Goal: Information Seeking & Learning: Learn about a topic

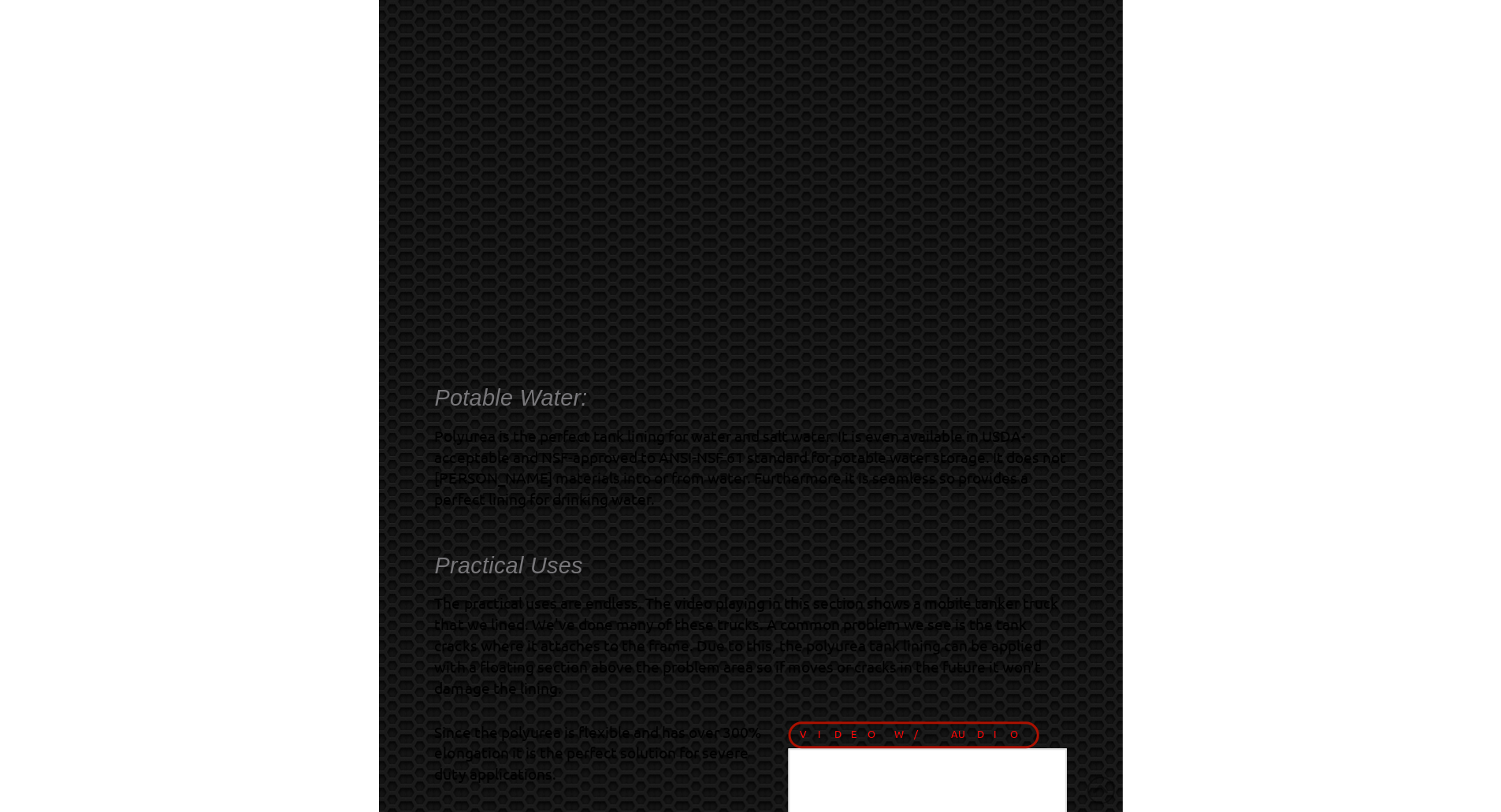
scroll to position [867, 0]
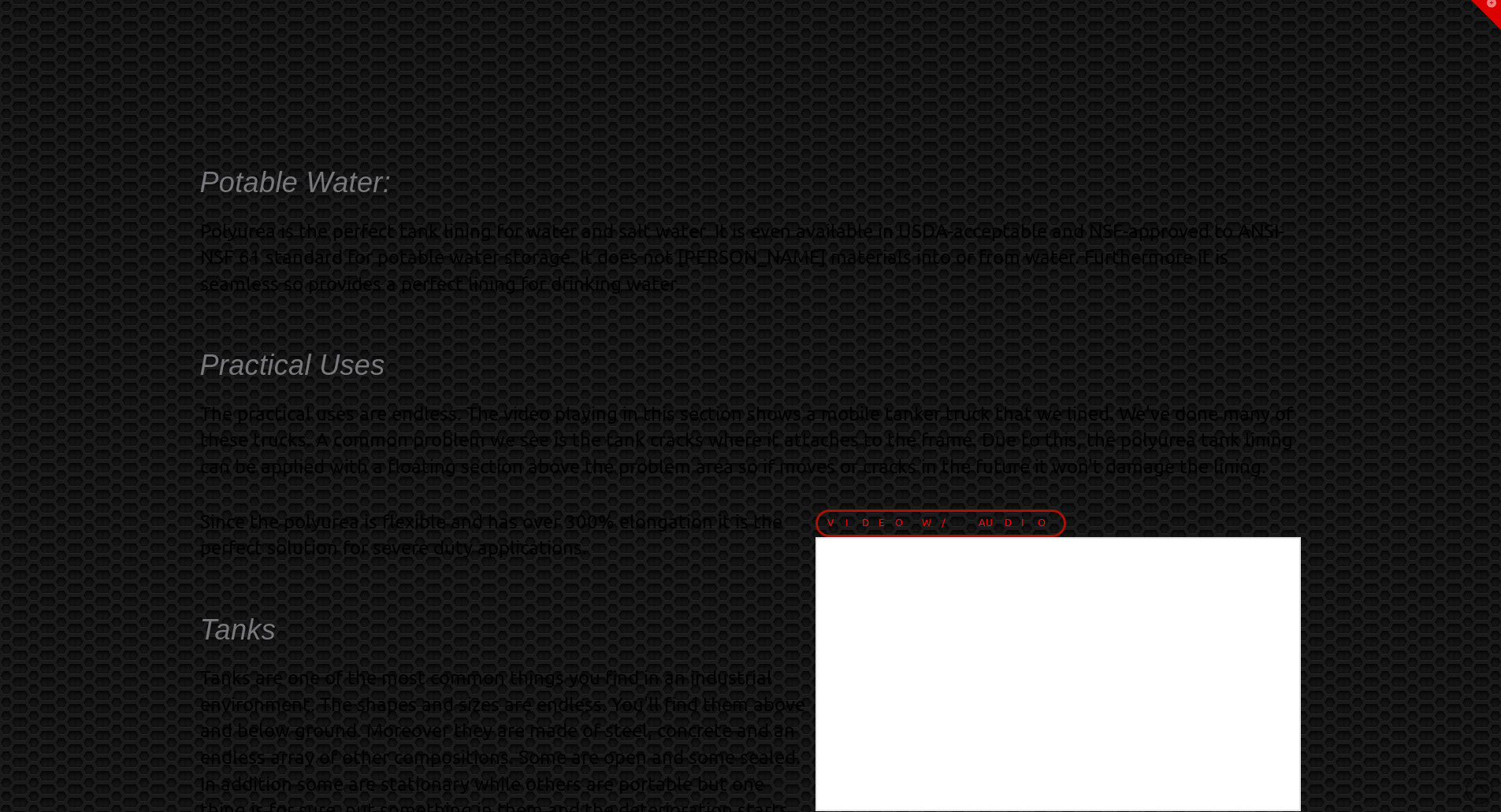
click at [443, 219] on p "Polyurea is the perfect tank lining for water and salt water. It is even availa…" at bounding box center [750, 257] width 1101 height 80
click at [448, 235] on p "Polyurea is the perfect tank lining for water and salt water. It is even availa…" at bounding box center [750, 257] width 1101 height 80
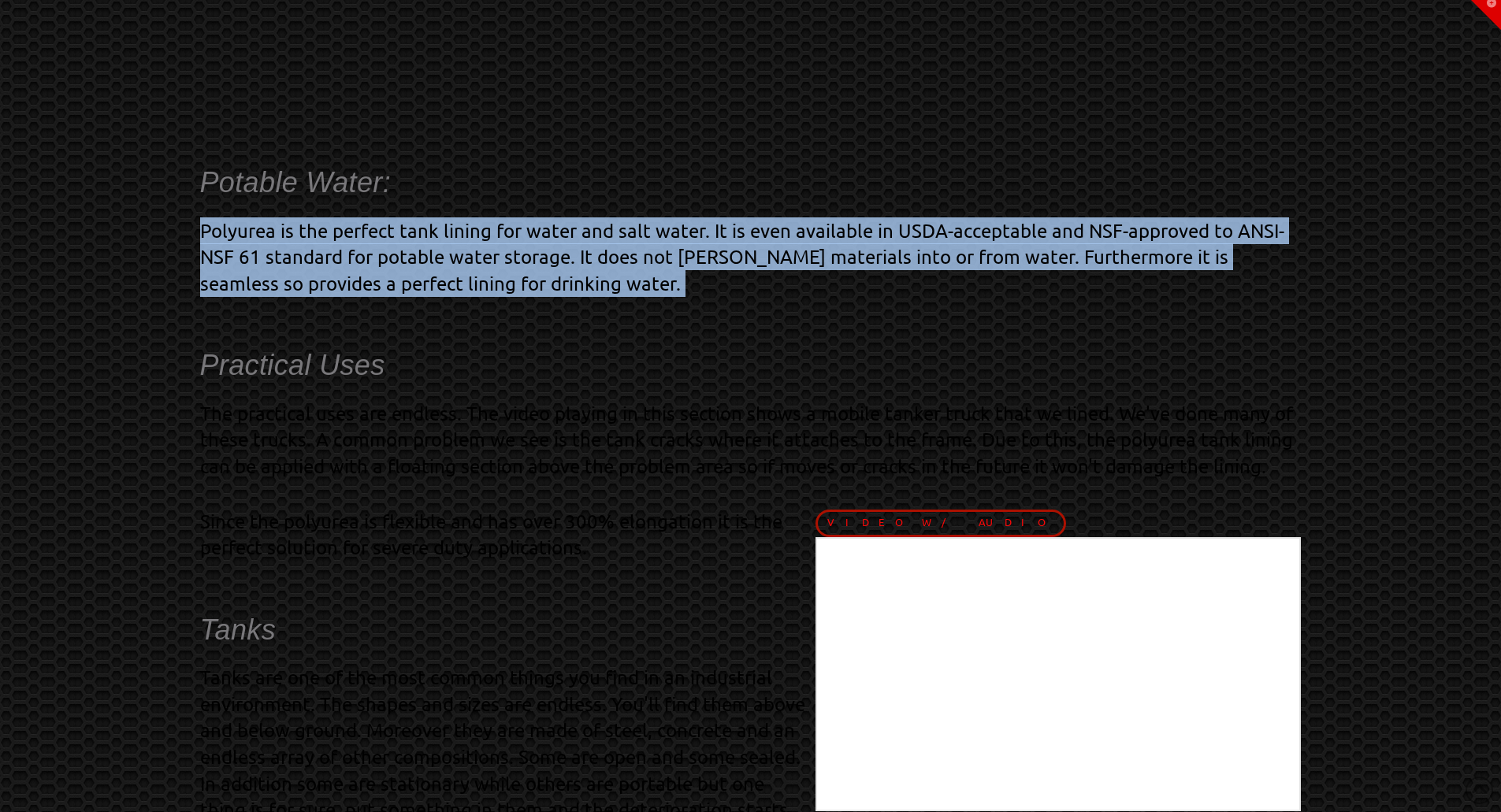
click at [448, 235] on p "Polyurea is the perfect tank lining for water and salt water. It is even availa…" at bounding box center [750, 257] width 1101 height 80
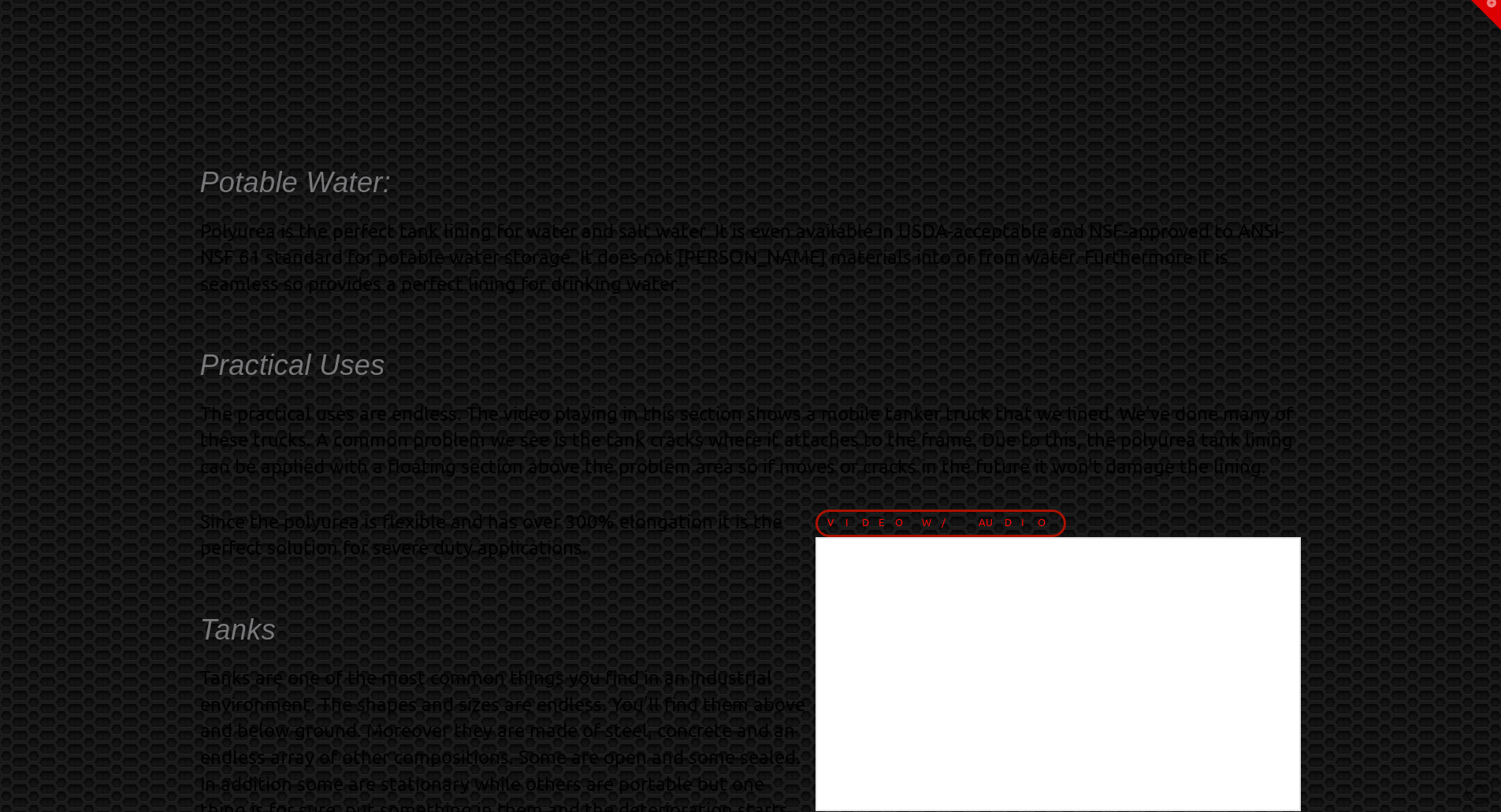
click at [554, 457] on p "The practical uses are endless. The video playing in this section shows a mobil…" at bounding box center [750, 440] width 1101 height 80
click at [554, 456] on p "The practical uses are endless. The video playing in this section shows a mobil…" at bounding box center [750, 440] width 1101 height 80
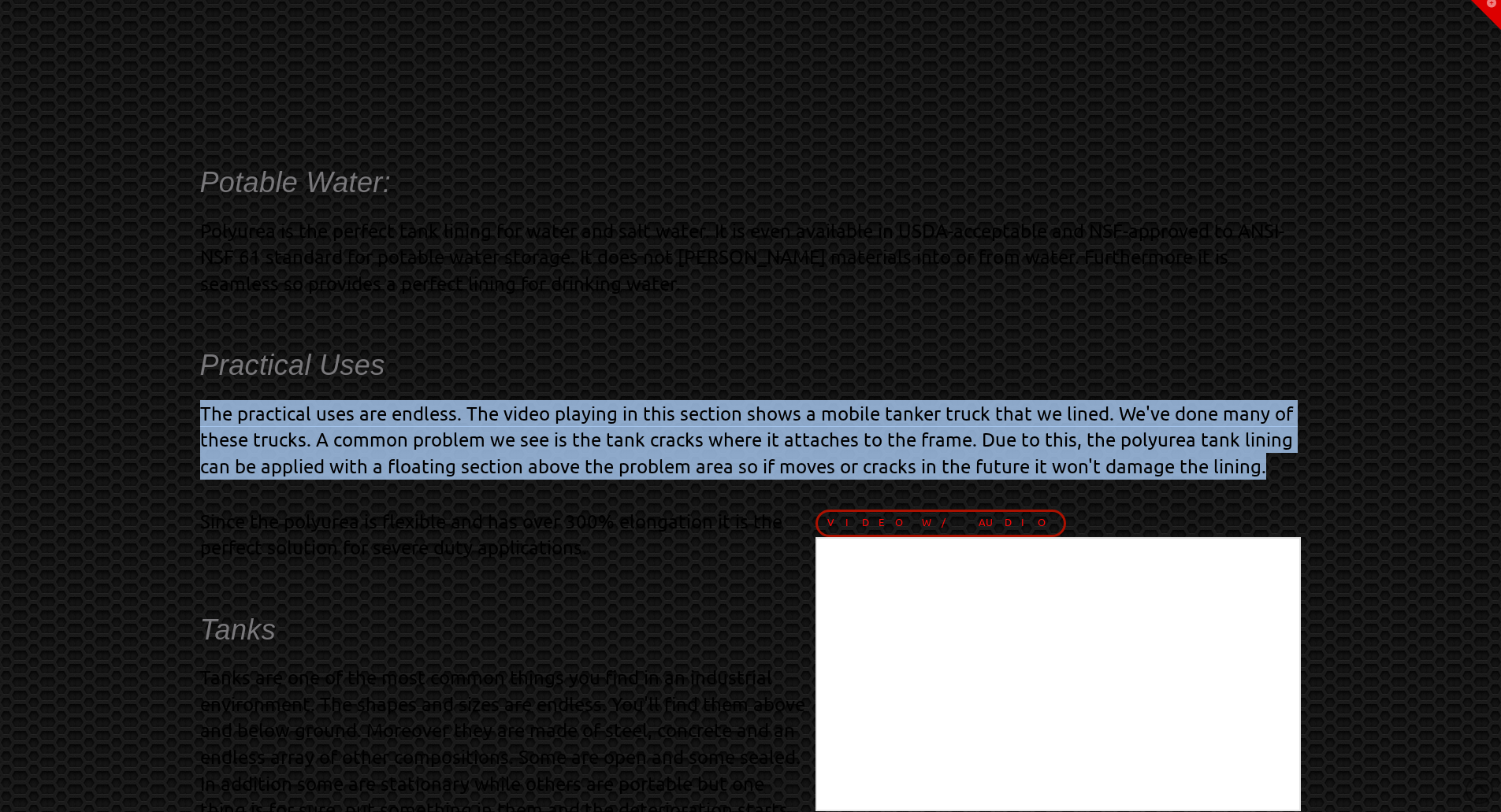
click at [554, 456] on p "The practical uses are endless. The video playing in this section shows a mobil…" at bounding box center [750, 440] width 1101 height 80
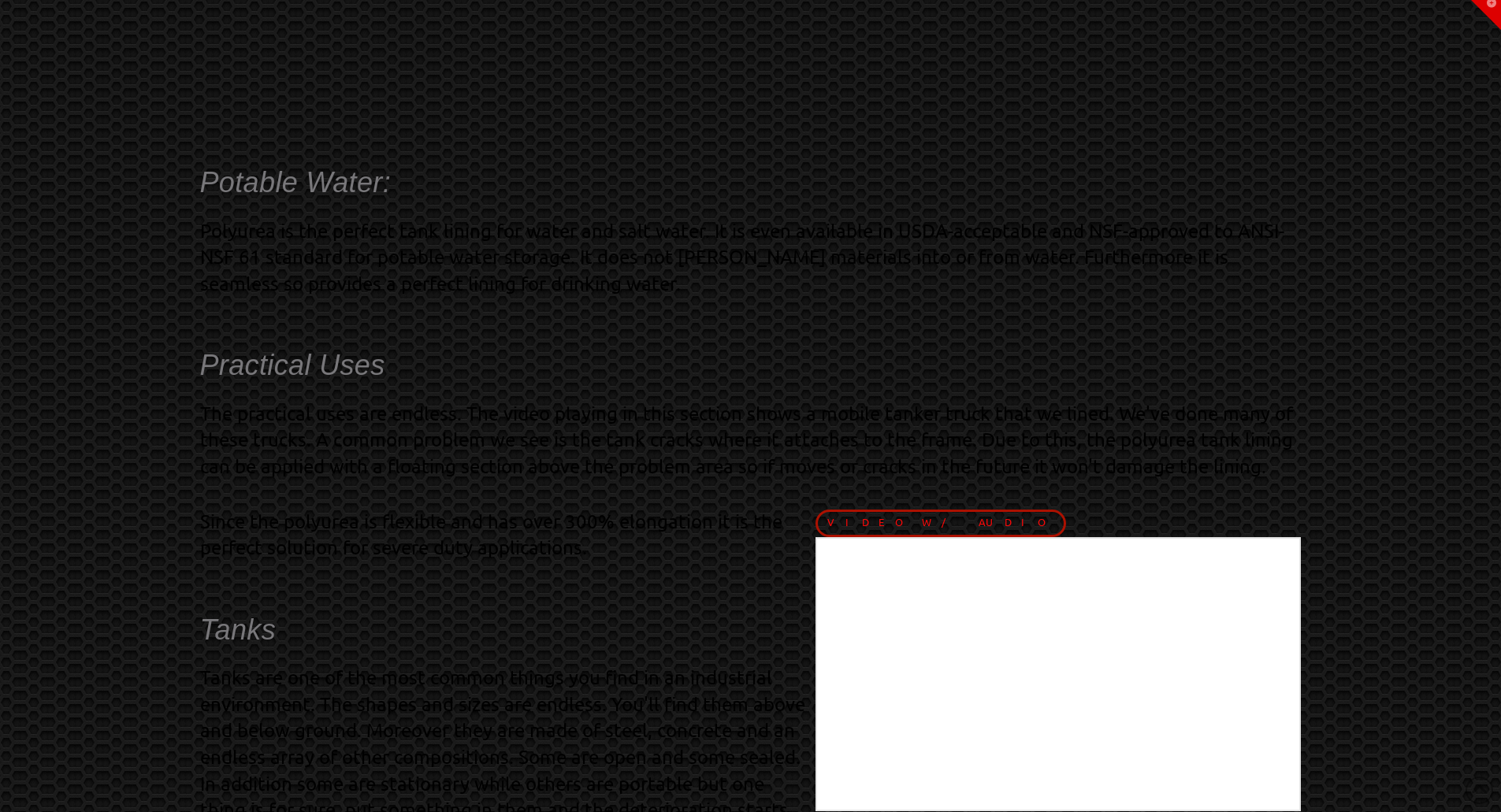
click at [448, 241] on p "Polyurea is the perfect tank lining for water and salt water. It is even availa…" at bounding box center [750, 257] width 1101 height 80
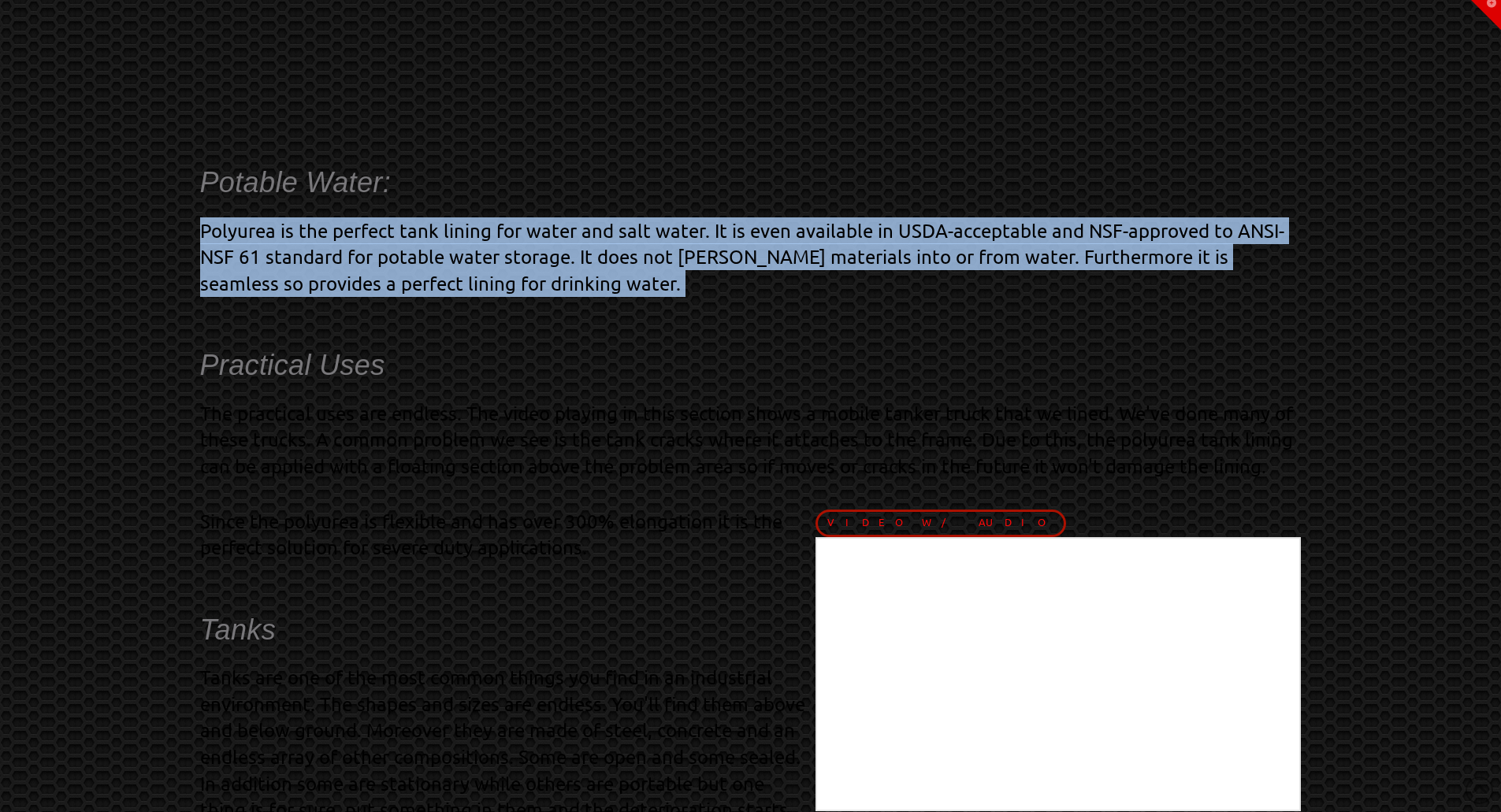
click at [448, 241] on p "Polyurea is the perfect tank lining for water and salt water. It is even availa…" at bounding box center [750, 257] width 1101 height 80
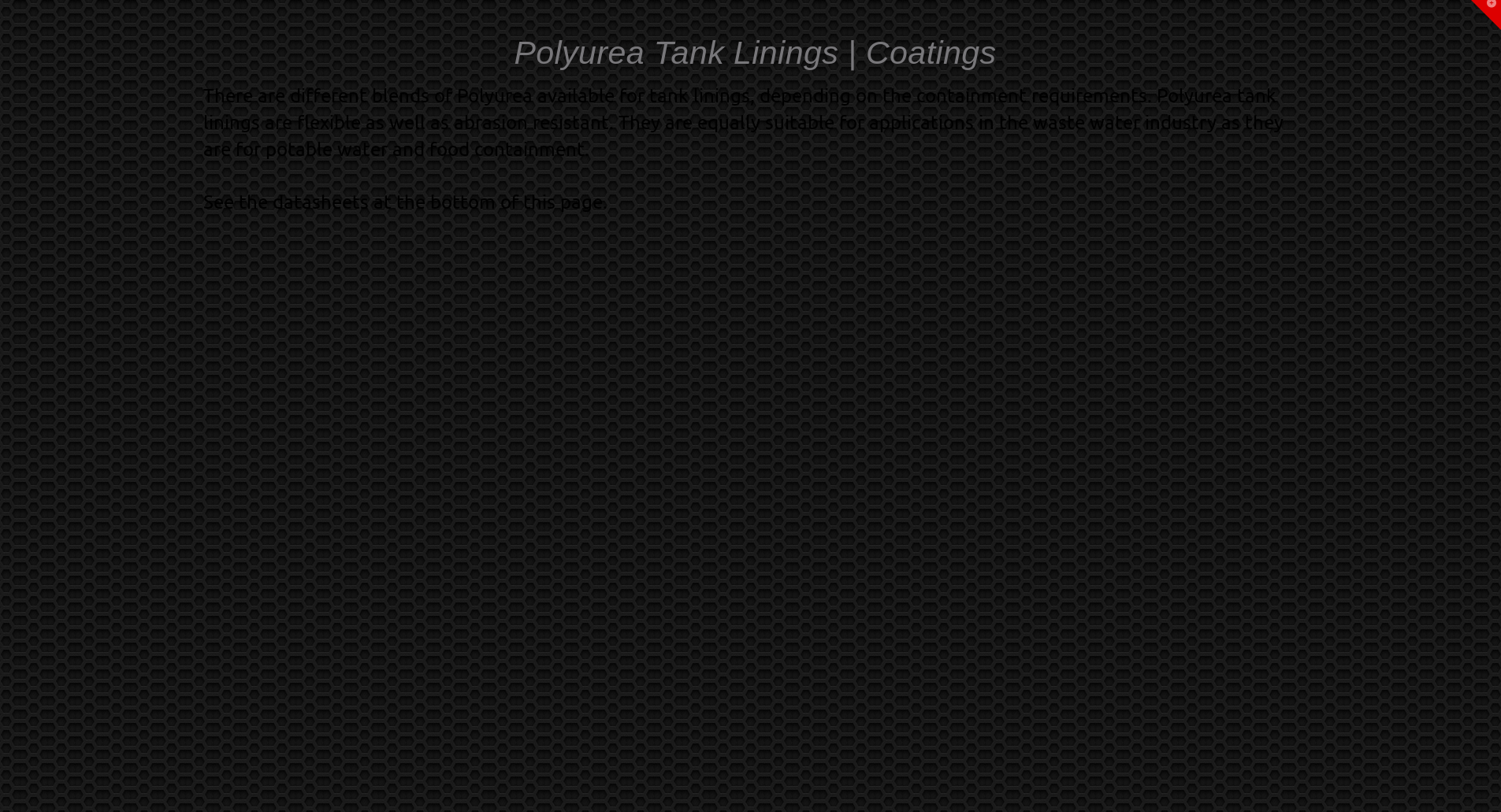
scroll to position [0, 0]
